Goal: Find specific page/section: Find specific page/section

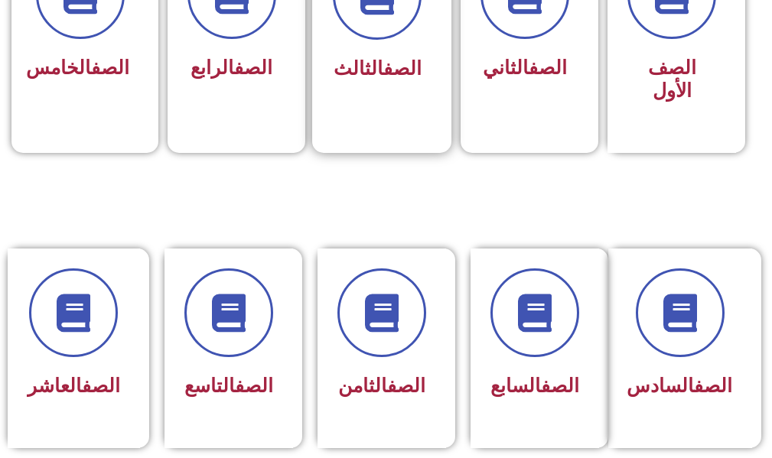
scroll to position [612, 0]
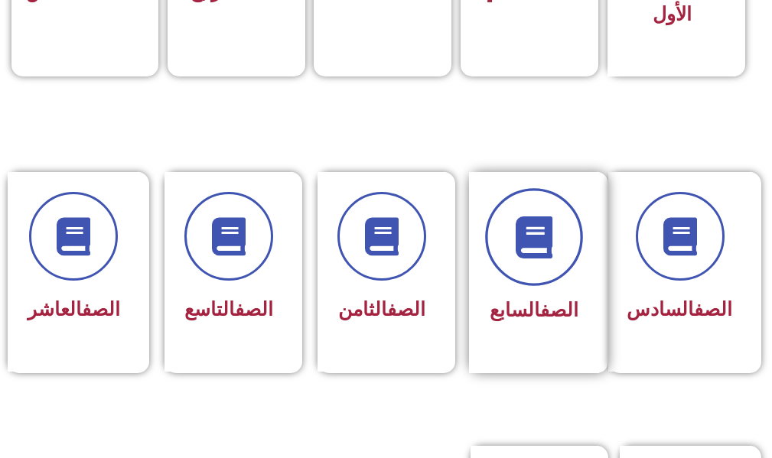
click at [567, 252] on span at bounding box center [534, 238] width 98 height 98
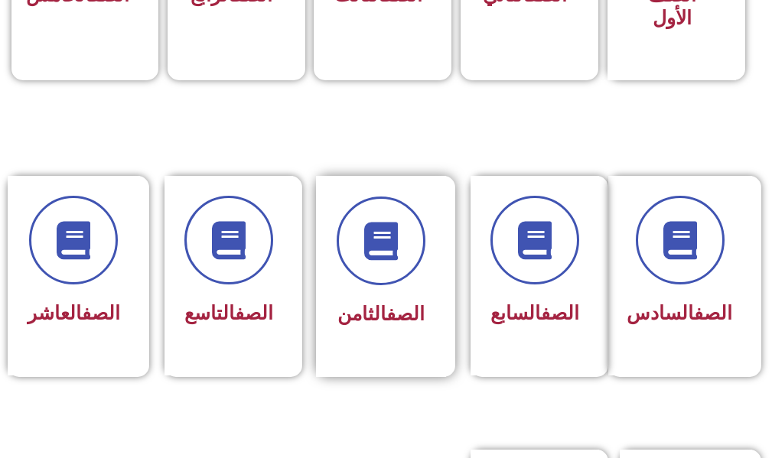
click at [356, 332] on div "الصف الثامن" at bounding box center [380, 315] width 89 height 37
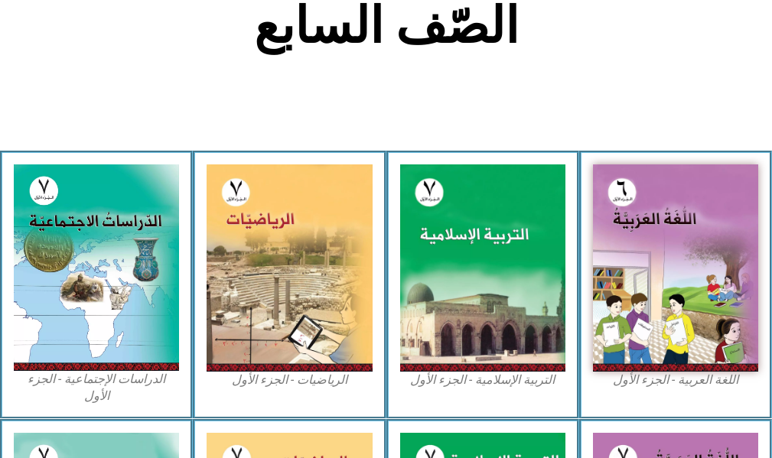
scroll to position [459, 0]
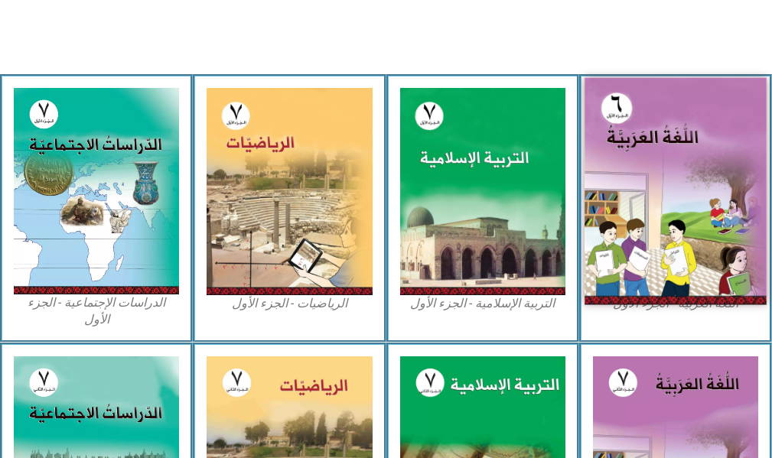
click at [678, 205] on img at bounding box center [675, 191] width 182 height 227
drag, startPoint x: 678, startPoint y: 205, endPoint x: 686, endPoint y: 202, distance: 8.2
click at [686, 202] on img at bounding box center [675, 191] width 182 height 227
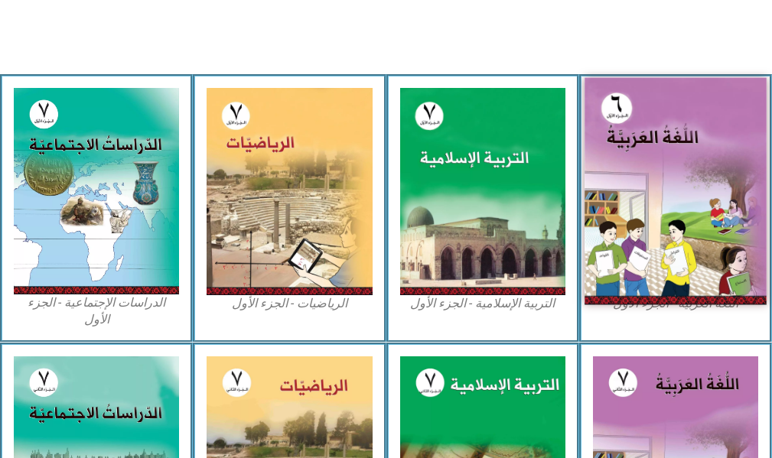
click at [705, 200] on img at bounding box center [675, 191] width 182 height 227
click at [710, 197] on img at bounding box center [675, 191] width 182 height 227
click at [699, 192] on img at bounding box center [675, 191] width 182 height 227
drag, startPoint x: 699, startPoint y: 192, endPoint x: 690, endPoint y: 195, distance: 9.7
click at [690, 195] on img at bounding box center [675, 191] width 182 height 227
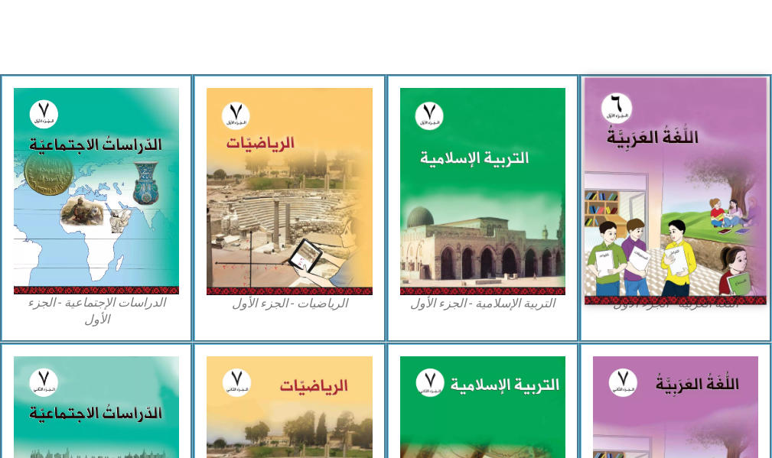
click at [690, 195] on img at bounding box center [675, 191] width 182 height 227
click at [691, 193] on img at bounding box center [675, 191] width 182 height 227
click at [720, 172] on img at bounding box center [675, 191] width 182 height 227
click at [724, 170] on img at bounding box center [675, 191] width 182 height 227
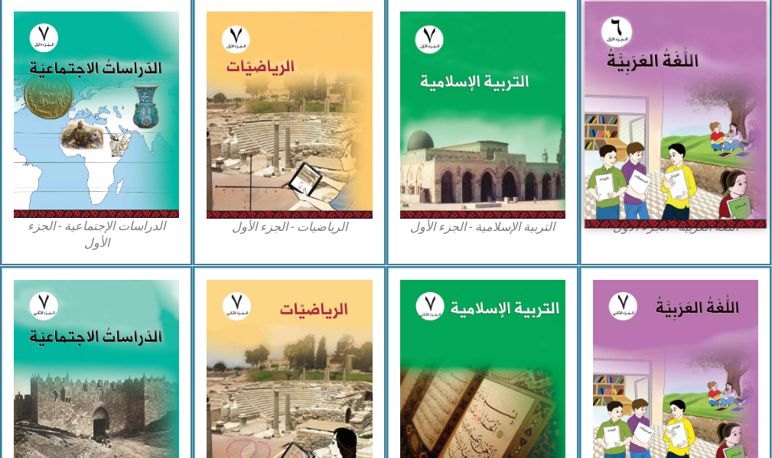
scroll to position [612, 0]
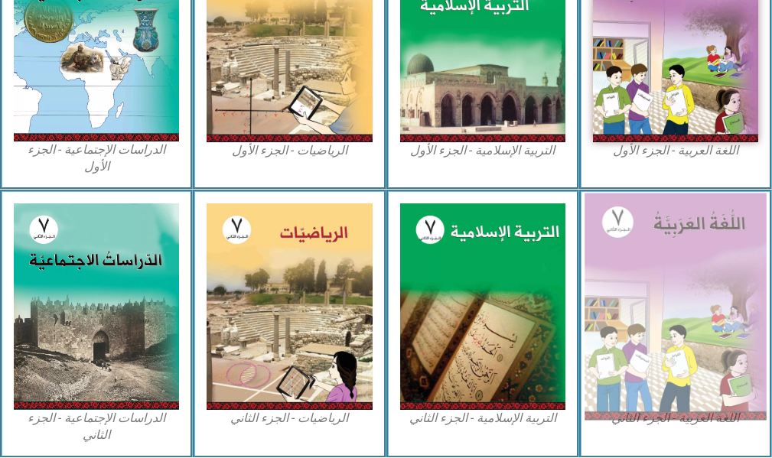
click at [645, 211] on img at bounding box center [675, 306] width 182 height 227
click at [645, 216] on img at bounding box center [675, 306] width 182 height 227
click at [630, 294] on img at bounding box center [675, 306] width 182 height 227
click at [629, 288] on img at bounding box center [675, 306] width 182 height 227
click at [632, 287] on img at bounding box center [675, 306] width 182 height 227
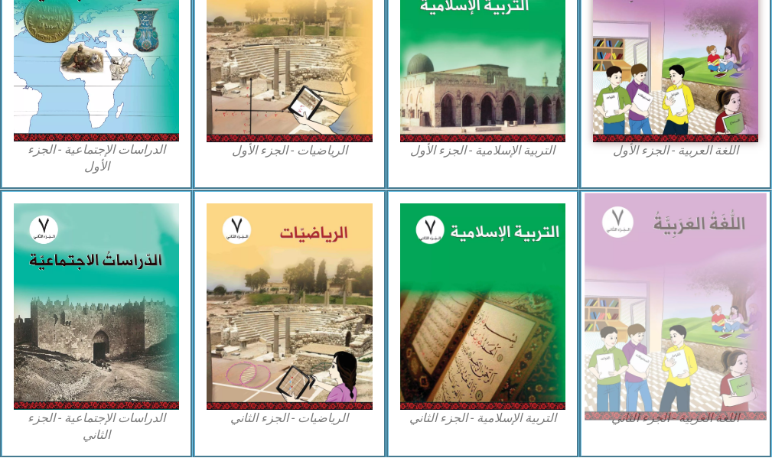
click at [632, 287] on img at bounding box center [675, 306] width 182 height 227
drag, startPoint x: 632, startPoint y: 287, endPoint x: 637, endPoint y: 314, distance: 27.2
click at [637, 314] on img at bounding box center [675, 306] width 182 height 227
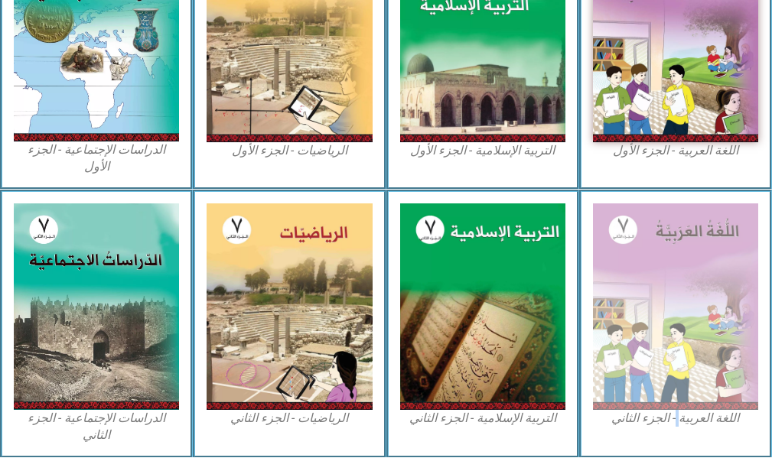
click at [679, 410] on figcaption "اللغة العربية - الجزء الثاني" at bounding box center [675, 418] width 165 height 17
click at [682, 410] on figcaption "اللغة العربية - الجزء الثاني" at bounding box center [675, 418] width 165 height 17
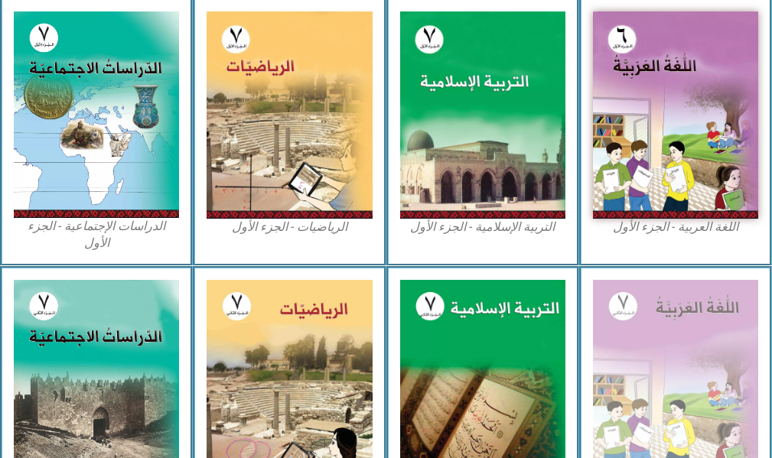
click at [691, 405] on figure "اللغة العربية - الجزء الثاني" at bounding box center [675, 392] width 165 height 224
click at [691, 405] on img at bounding box center [675, 383] width 165 height 206
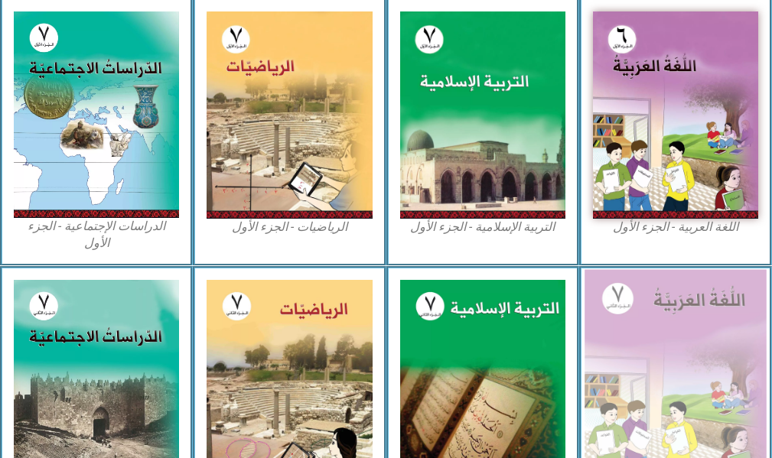
scroll to position [612, 0]
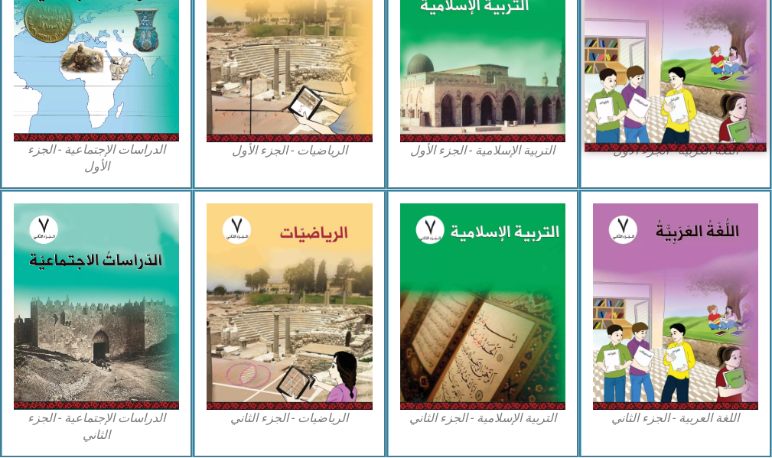
drag, startPoint x: 522, startPoint y: 217, endPoint x: 712, endPoint y: 57, distance: 248.6
click at [712, 57] on img at bounding box center [675, 38] width 182 height 227
click at [715, 57] on img at bounding box center [675, 38] width 182 height 227
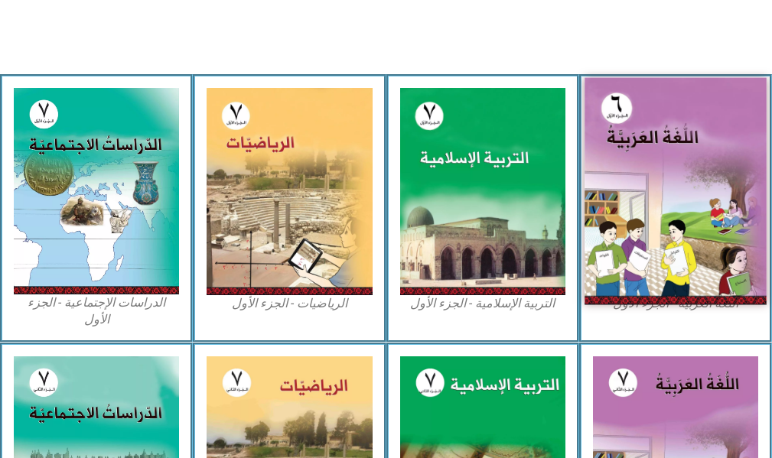
click at [591, 218] on img at bounding box center [675, 191] width 182 height 227
click at [592, 218] on img at bounding box center [675, 191] width 182 height 227
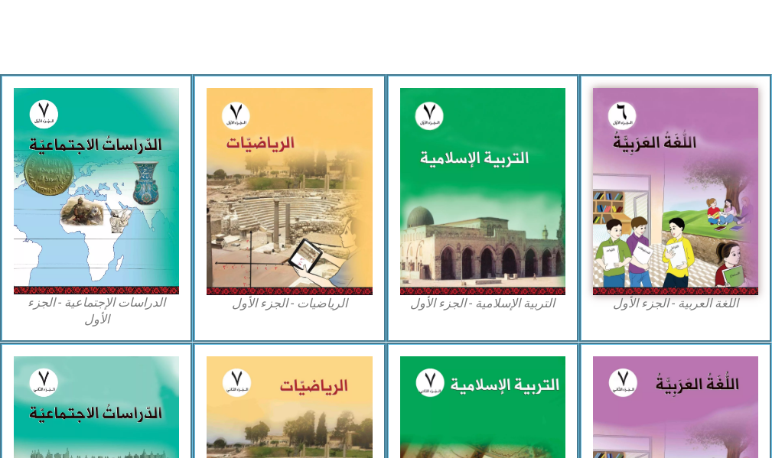
click at [591, 204] on div "اللغة العربية - الجزء الأول​" at bounding box center [675, 208] width 193 height 268
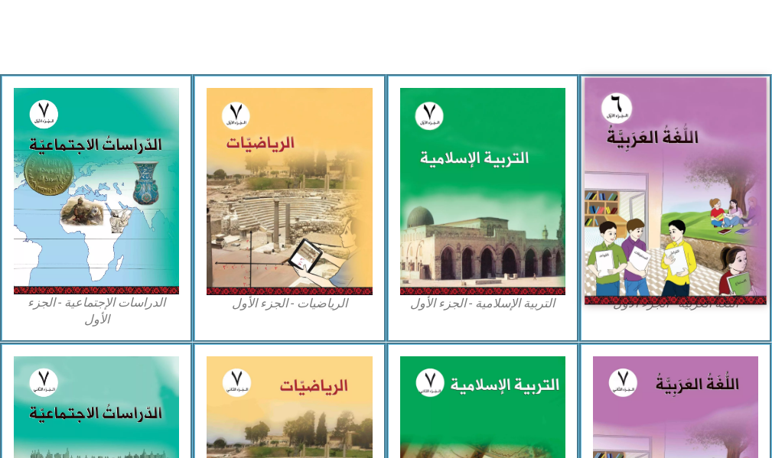
click at [617, 203] on img at bounding box center [675, 191] width 182 height 227
drag, startPoint x: 617, startPoint y: 203, endPoint x: 616, endPoint y: 215, distance: 11.5
click at [616, 215] on img at bounding box center [675, 191] width 182 height 227
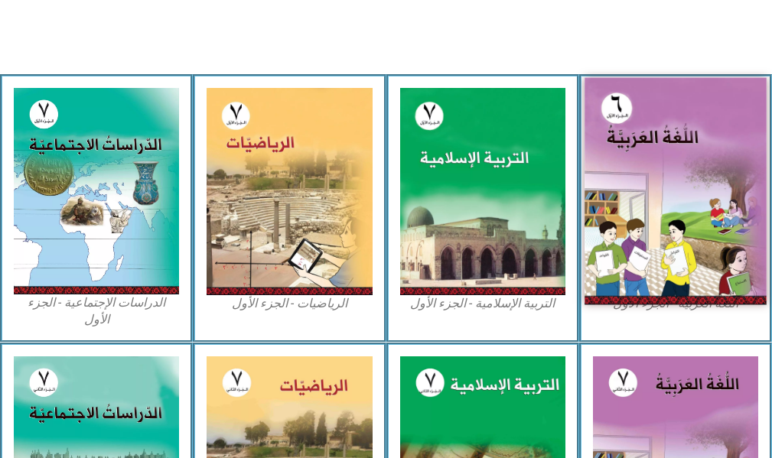
click at [622, 213] on img at bounding box center [675, 191] width 182 height 227
click at [625, 209] on img at bounding box center [675, 191] width 182 height 227
click at [625, 204] on img at bounding box center [675, 191] width 182 height 227
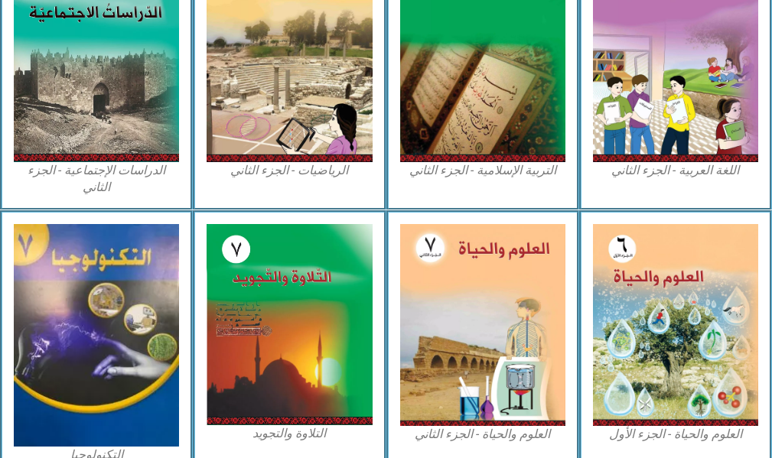
click at [627, 179] on div "اللغة العربية - الجزء الثاني" at bounding box center [675, 76] width 193 height 268
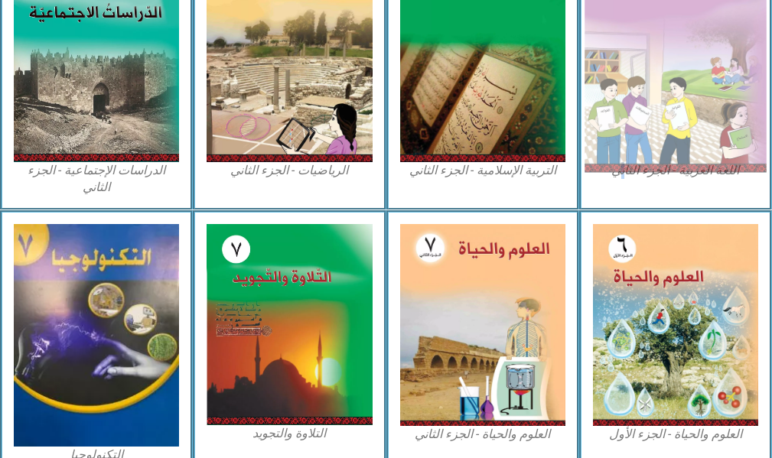
click at [634, 109] on img at bounding box center [675, 58] width 182 height 227
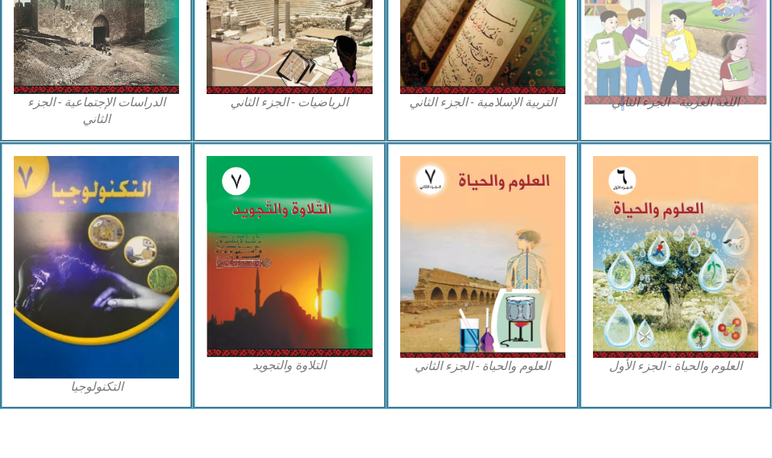
click at [632, 111] on div "اللغة العربية - الجزء الثاني" at bounding box center [675, 8] width 193 height 268
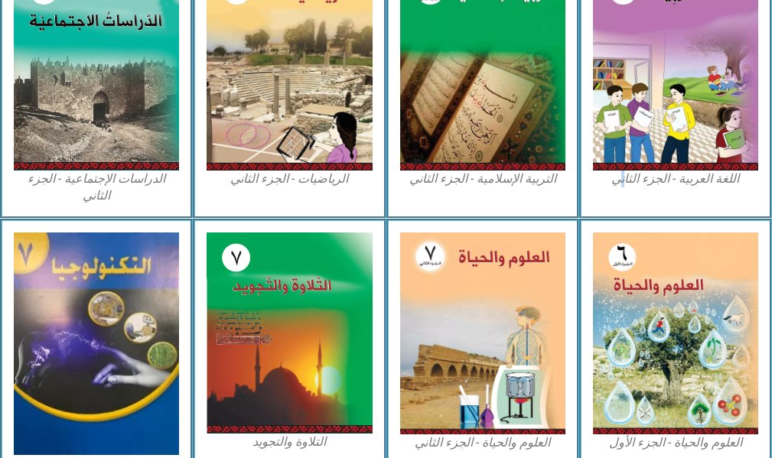
scroll to position [775, 0]
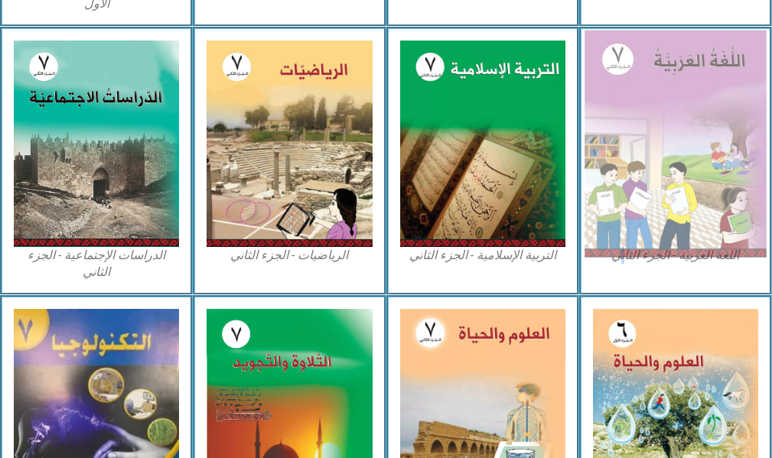
click at [663, 113] on img at bounding box center [675, 143] width 182 height 227
click at [657, 118] on img at bounding box center [675, 143] width 182 height 227
click at [698, 103] on img at bounding box center [675, 143] width 182 height 227
click at [702, 106] on img at bounding box center [675, 143] width 182 height 227
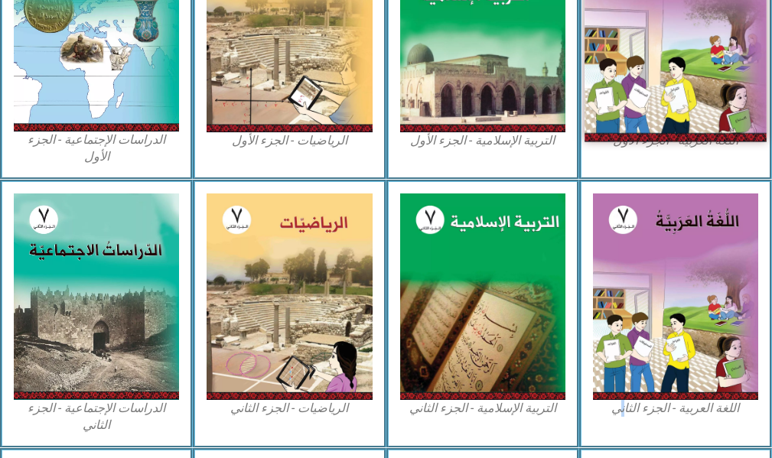
scroll to position [392, 0]
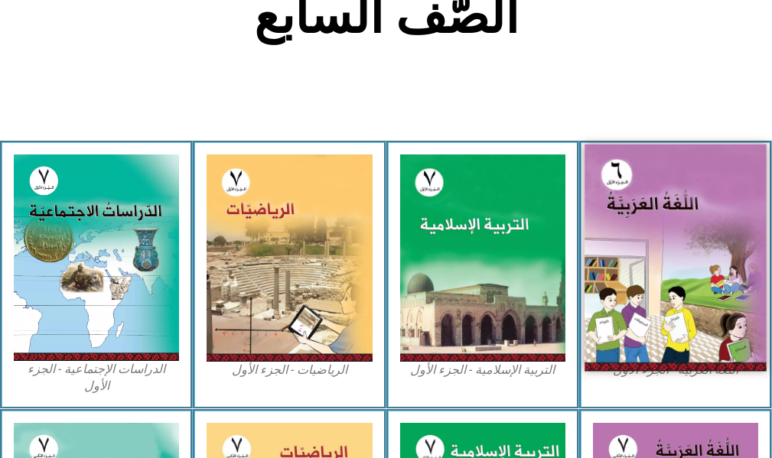
click at [697, 196] on img at bounding box center [675, 258] width 182 height 227
click at [697, 194] on img at bounding box center [675, 258] width 182 height 227
click at [701, 193] on img at bounding box center [675, 258] width 182 height 227
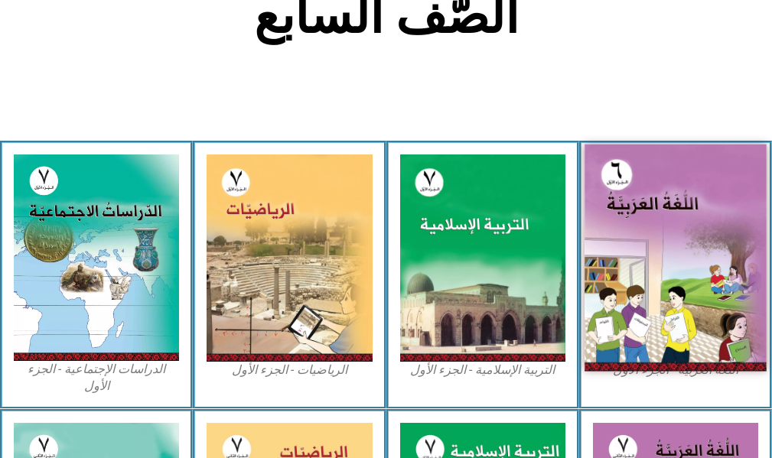
click at [720, 185] on img at bounding box center [675, 258] width 182 height 227
click at [691, 196] on img at bounding box center [675, 258] width 182 height 227
click at [712, 230] on img at bounding box center [675, 258] width 182 height 227
click at [707, 228] on img at bounding box center [675, 258] width 182 height 227
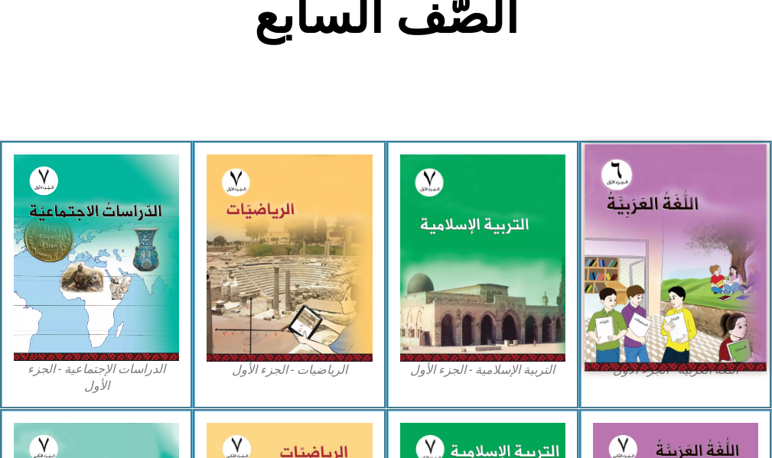
click at [704, 226] on img at bounding box center [675, 258] width 182 height 227
click at [698, 230] on img at bounding box center [675, 258] width 182 height 227
click at [704, 232] on img at bounding box center [675, 258] width 182 height 227
click at [706, 231] on img at bounding box center [675, 258] width 182 height 227
click at [713, 230] on img at bounding box center [675, 258] width 182 height 227
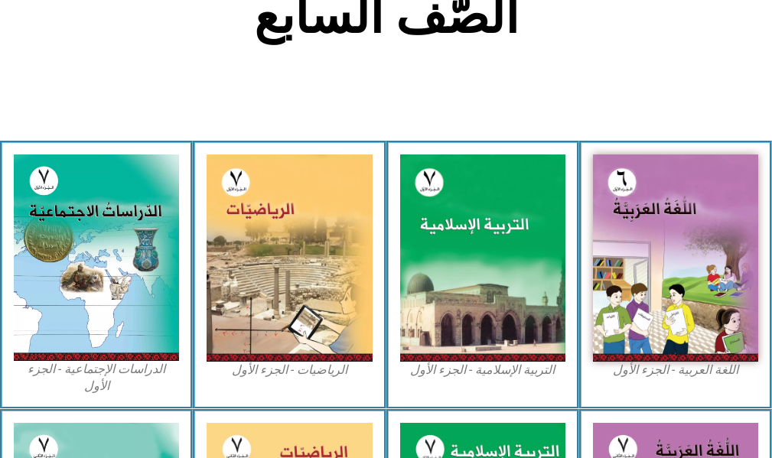
drag, startPoint x: 618, startPoint y: 76, endPoint x: 633, endPoint y: 12, distance: 66.0
click at [609, 67] on section "الصّف السابع" at bounding box center [386, 24] width 772 height 232
drag, startPoint x: 601, startPoint y: 33, endPoint x: 755, endPoint y: 102, distance: 168.7
click at [755, 102] on section "الصّف السابع" at bounding box center [386, 24] width 772 height 232
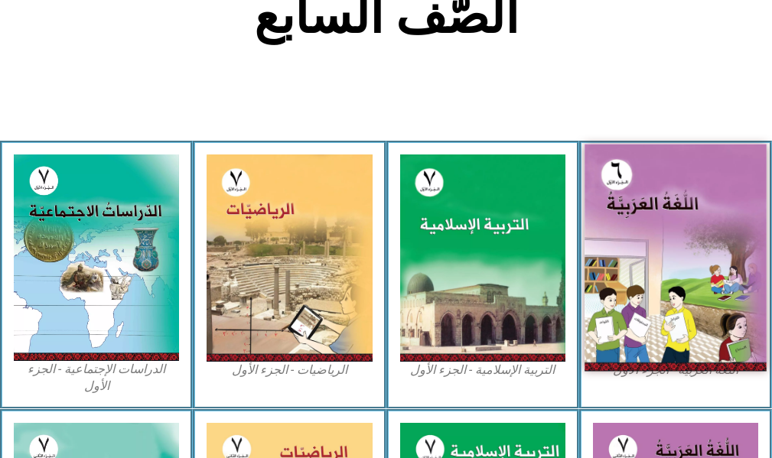
click at [674, 281] on img at bounding box center [675, 258] width 182 height 227
click at [724, 294] on img at bounding box center [675, 258] width 182 height 227
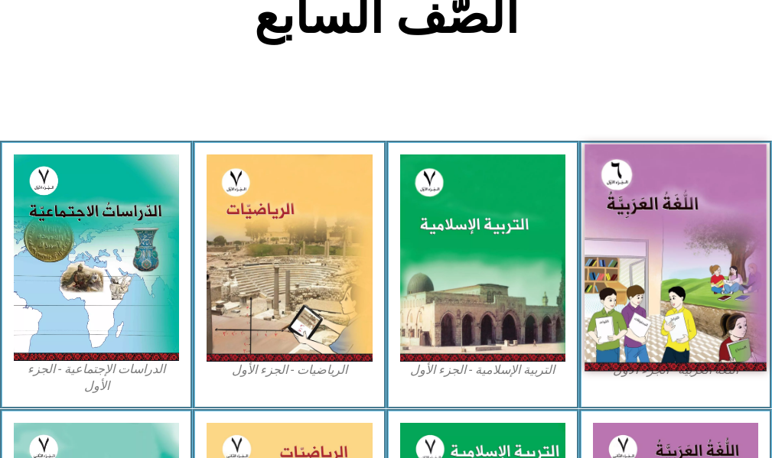
click at [642, 333] on img at bounding box center [675, 258] width 182 height 227
click at [644, 326] on img at bounding box center [675, 258] width 182 height 227
click at [665, 283] on img at bounding box center [675, 258] width 182 height 227
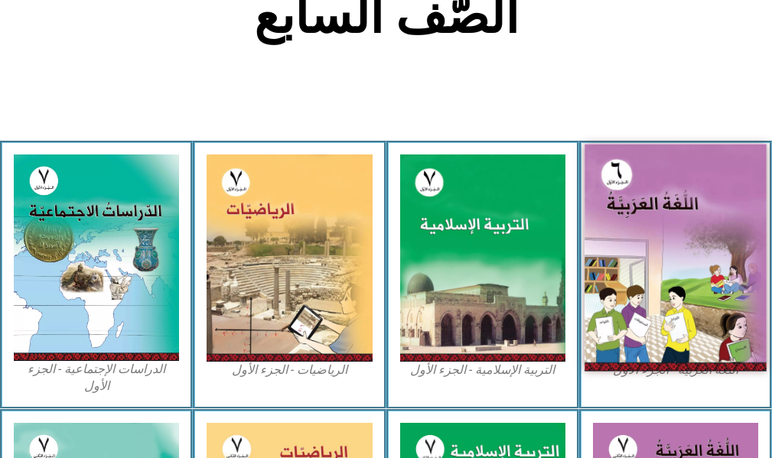
click at [665, 283] on img at bounding box center [675, 258] width 182 height 227
click at [647, 286] on img at bounding box center [675, 258] width 182 height 227
click at [651, 174] on img at bounding box center [675, 258] width 182 height 227
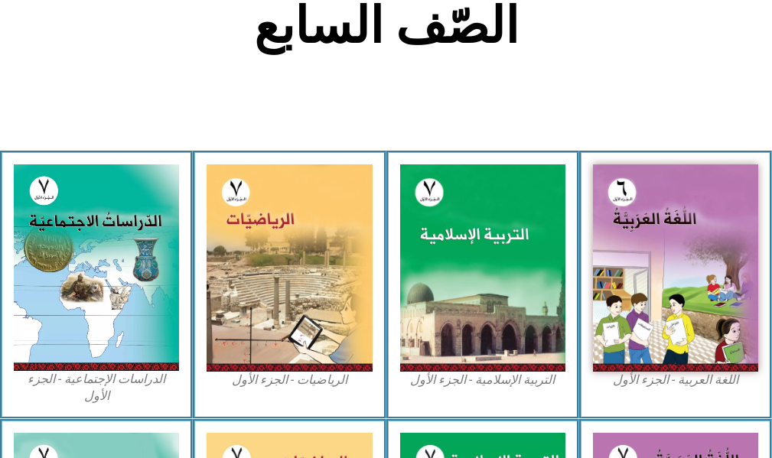
click at [671, 148] on section "الصّف السابع" at bounding box center [386, 34] width 772 height 232
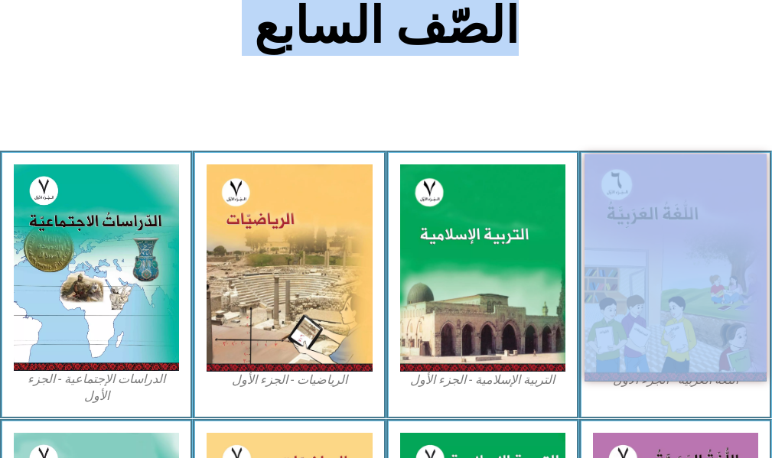
drag, startPoint x: 671, startPoint y: 148, endPoint x: 668, endPoint y: 182, distance: 33.8
click at [668, 180] on div "الصّف السابع اللغة العربية - الجزء الأول​ التربية الإسلامية - الجزء الأول الريا…" at bounding box center [386, 338] width 772 height 1234
click at [662, 301] on img at bounding box center [675, 267] width 182 height 227
click at [654, 298] on img at bounding box center [675, 267] width 182 height 227
click at [657, 294] on img at bounding box center [675, 267] width 182 height 227
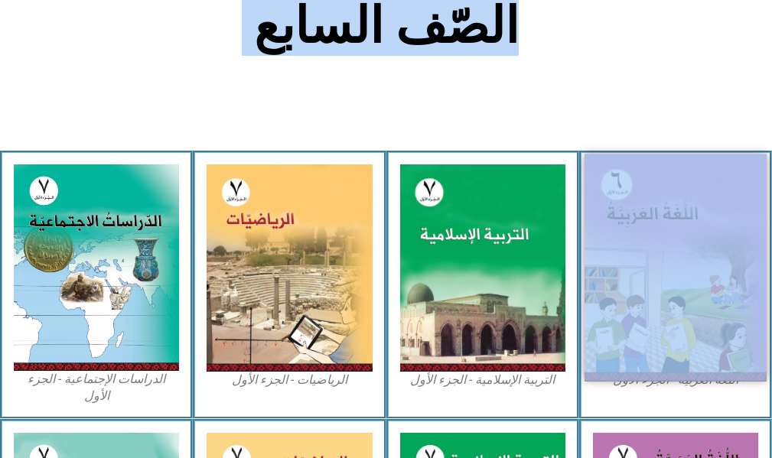
click at [657, 294] on img at bounding box center [675, 267] width 182 height 227
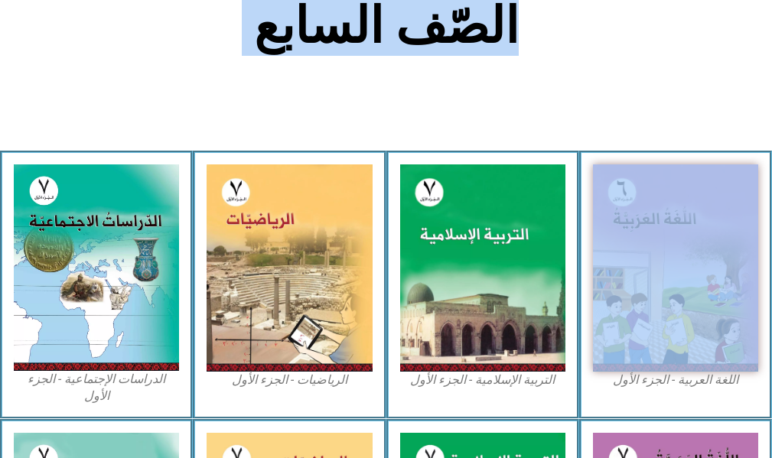
drag, startPoint x: 658, startPoint y: 293, endPoint x: 782, endPoint y: -59, distance: 373.0
click at [771, 0] on html "الصفحة الرئيسية الصف الأول الصف الثاني الصف الثالث الصف الرابع الصف الخامس الصف…" at bounding box center [386, 319] width 772 height 1402
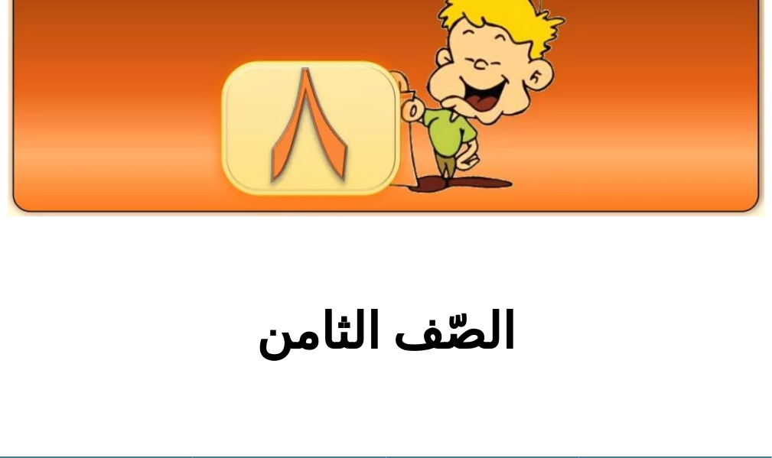
scroll to position [229, 0]
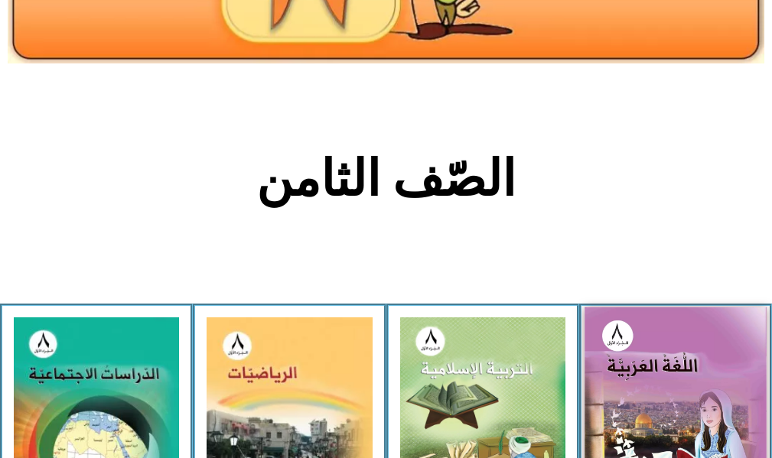
click at [722, 387] on img at bounding box center [675, 419] width 182 height 224
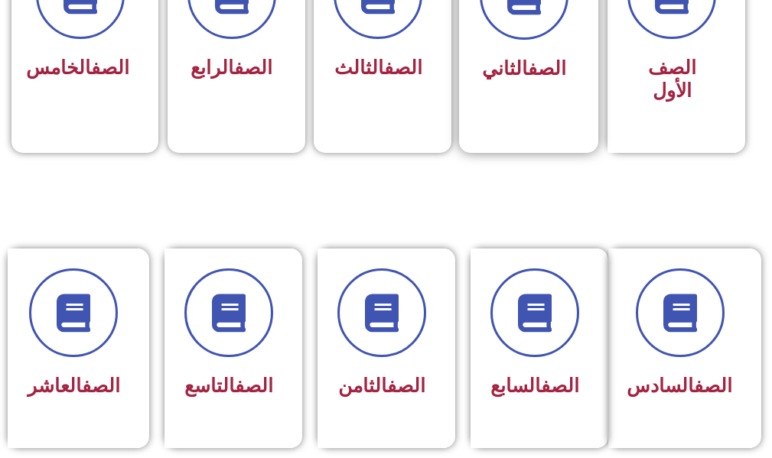
scroll to position [765, 0]
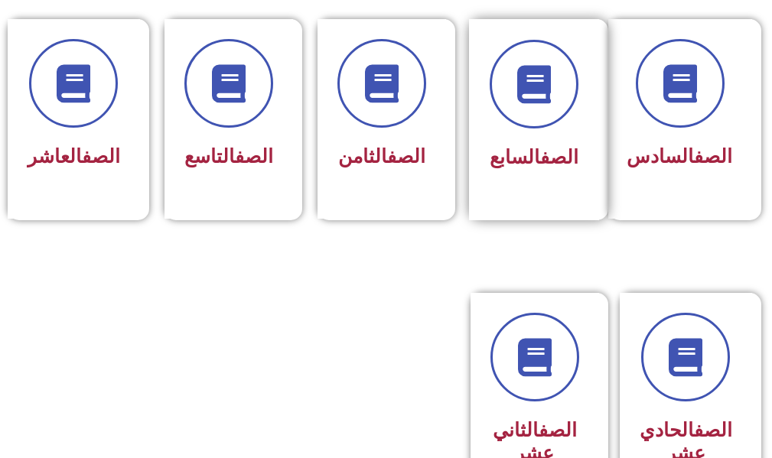
click at [594, 138] on div "الصف السابع" at bounding box center [534, 119] width 130 height 201
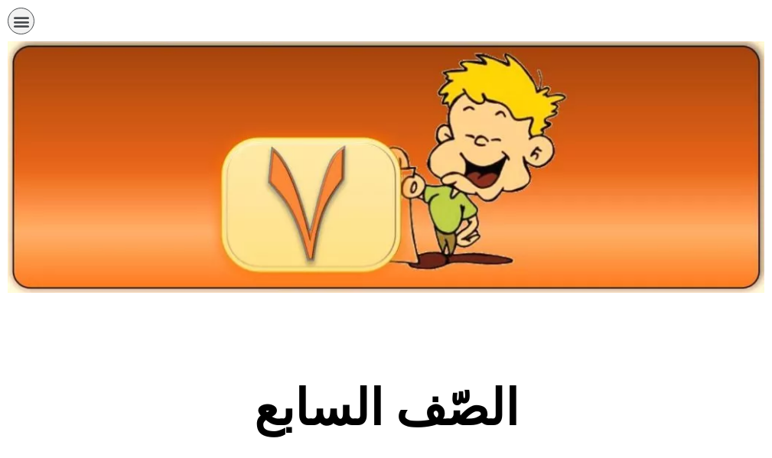
scroll to position [612, 0]
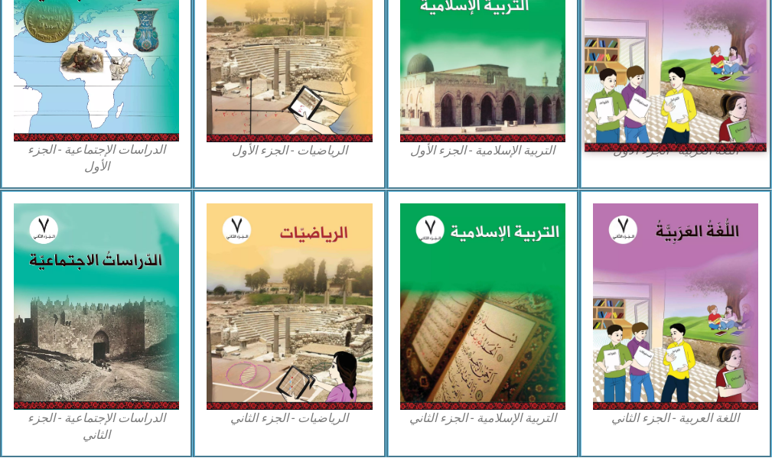
click at [663, 136] on img at bounding box center [675, 38] width 182 height 227
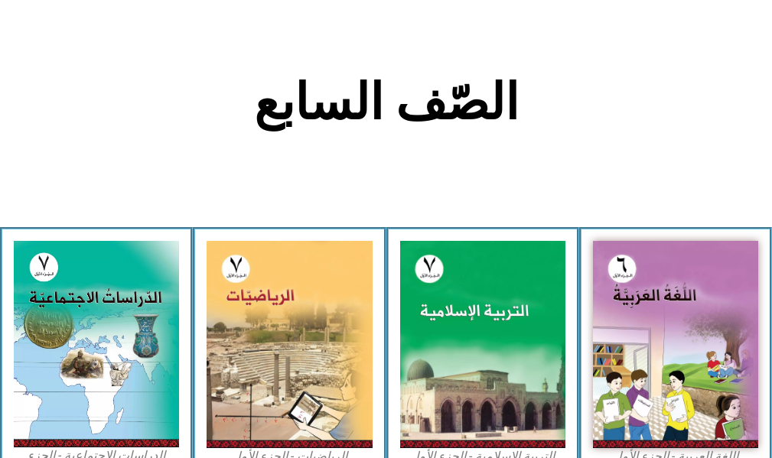
drag, startPoint x: 653, startPoint y: 134, endPoint x: 642, endPoint y: 140, distance: 13.0
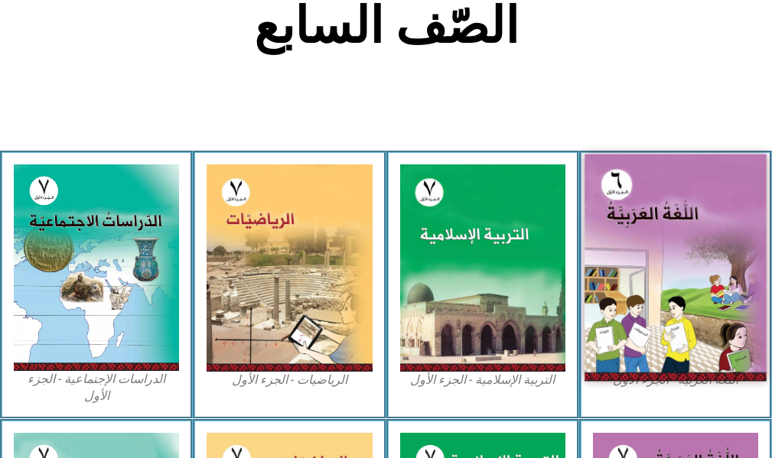
click at [705, 244] on img at bounding box center [675, 267] width 182 height 227
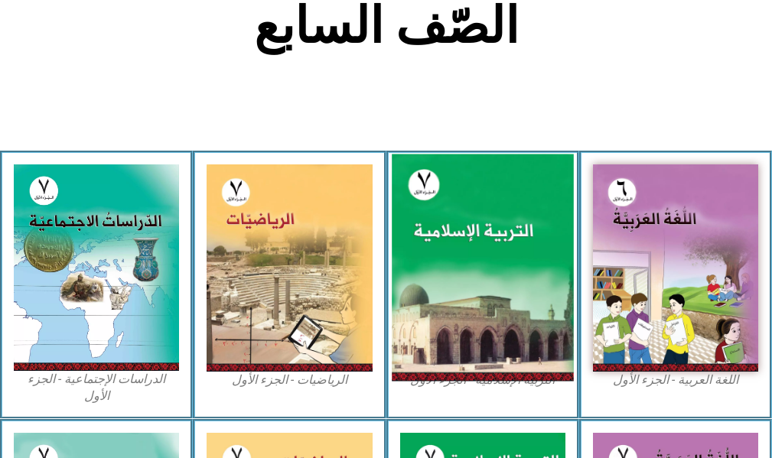
click at [518, 244] on img at bounding box center [483, 267] width 182 height 227
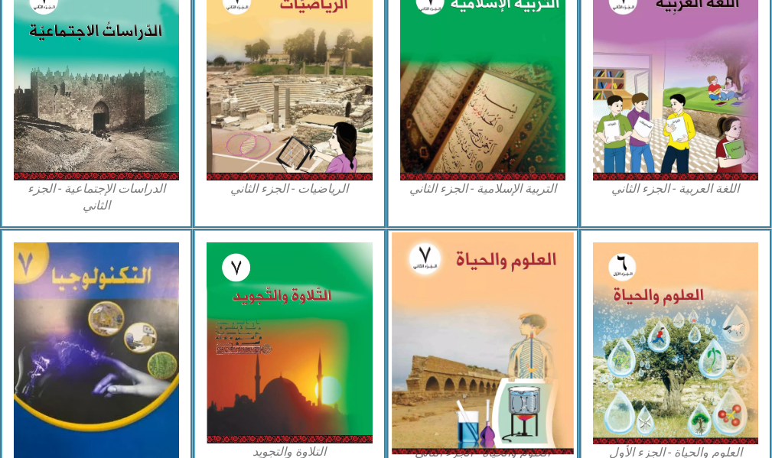
scroll to position [928, 0]
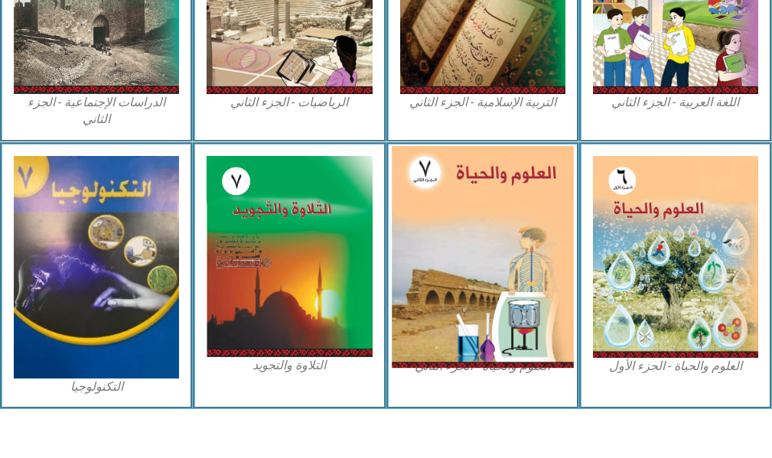
click at [434, 232] on img at bounding box center [483, 256] width 182 height 222
click at [434, 233] on img at bounding box center [483, 256] width 182 height 222
drag, startPoint x: 434, startPoint y: 233, endPoint x: 421, endPoint y: 244, distance: 16.8
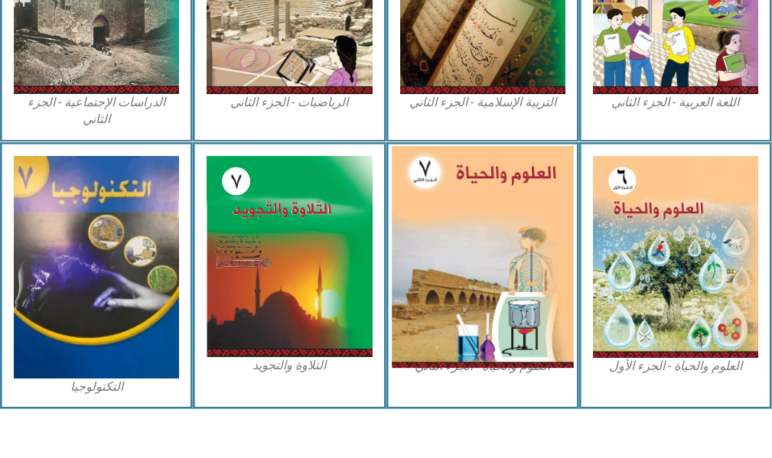
click at [421, 244] on img at bounding box center [483, 256] width 182 height 222
click at [465, 263] on img at bounding box center [483, 256] width 182 height 222
drag, startPoint x: 465, startPoint y: 262, endPoint x: 547, endPoint y: 210, distance: 97.0
click at [496, 237] on img at bounding box center [483, 256] width 182 height 222
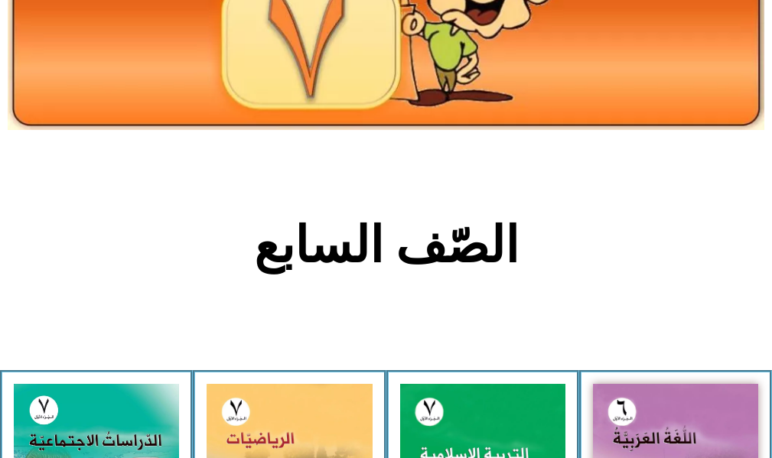
scroll to position [10, 0]
